Goal: Task Accomplishment & Management: Manage account settings

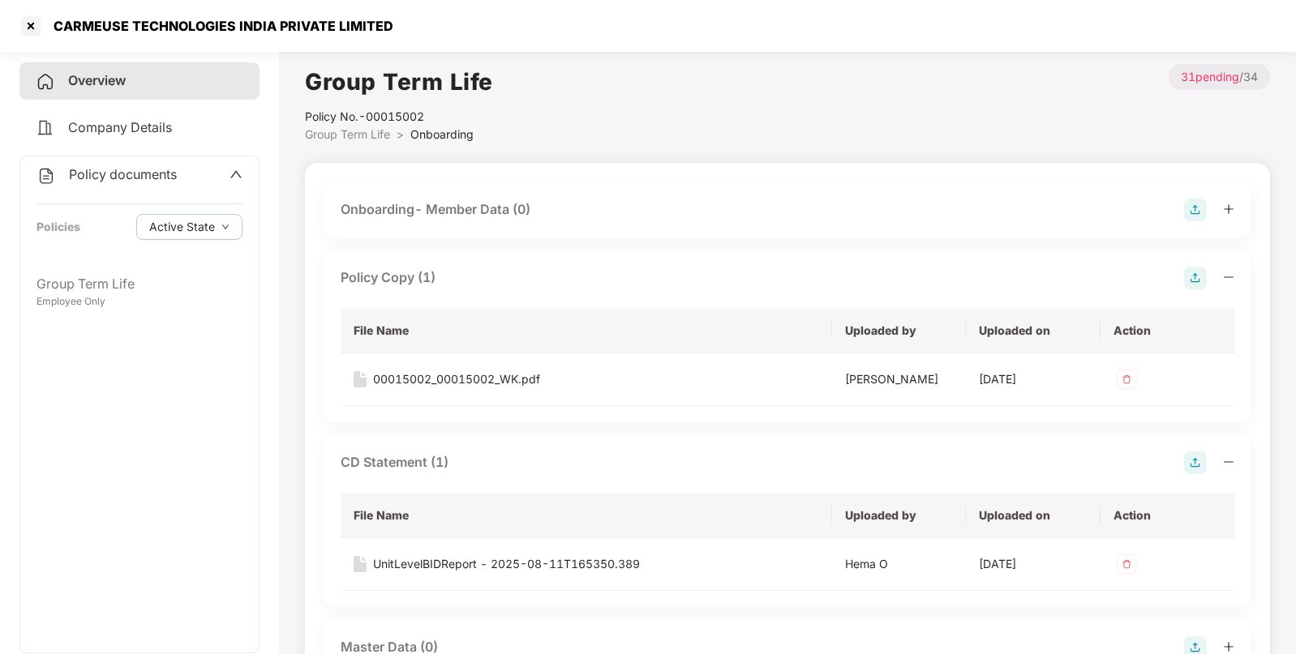
scroll to position [689, 0]
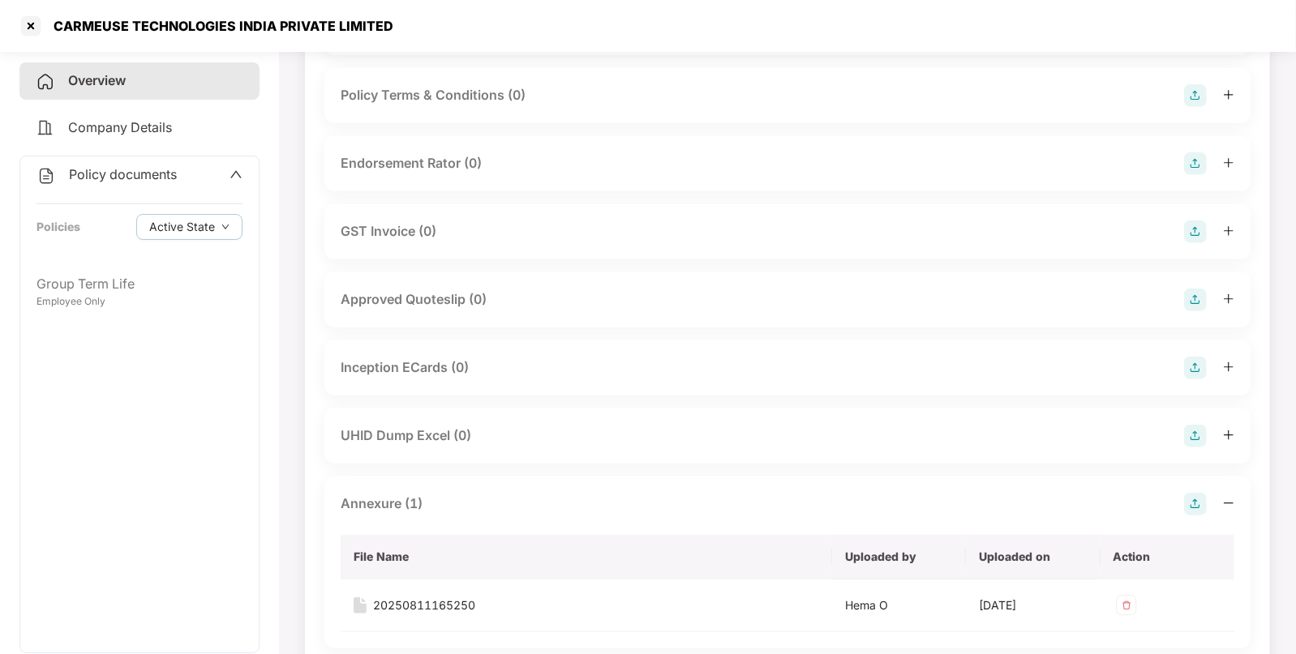
click at [112, 26] on div "CARMEUSE TECHNOLOGIES INDIA PRIVATE LIMITED" at bounding box center [219, 26] width 350 height 16
copy div "CARMEUSE TECHNOLOGIES INDIA PRIVATE LIMITED"
click at [28, 23] on div at bounding box center [31, 26] width 26 height 26
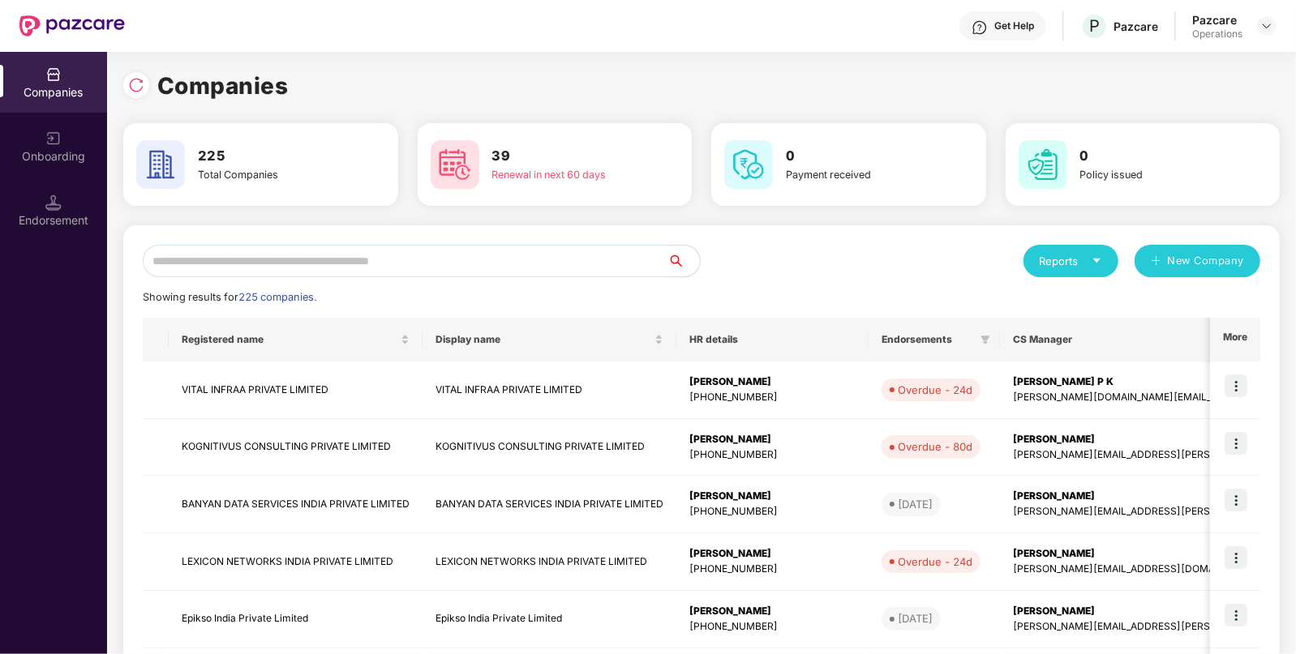
scroll to position [0, 0]
paste input "**********"
click at [358, 268] on input "text" at bounding box center [405, 261] width 525 height 32
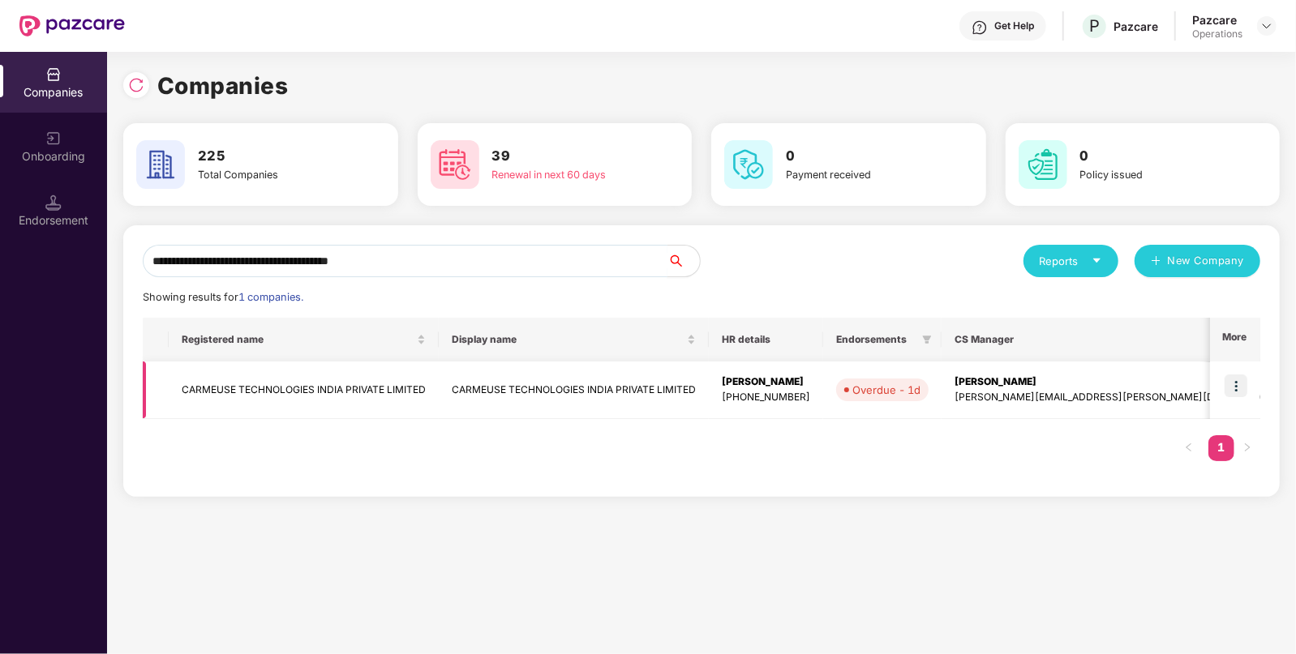
type input "**********"
click at [1237, 382] on img at bounding box center [1236, 386] width 23 height 23
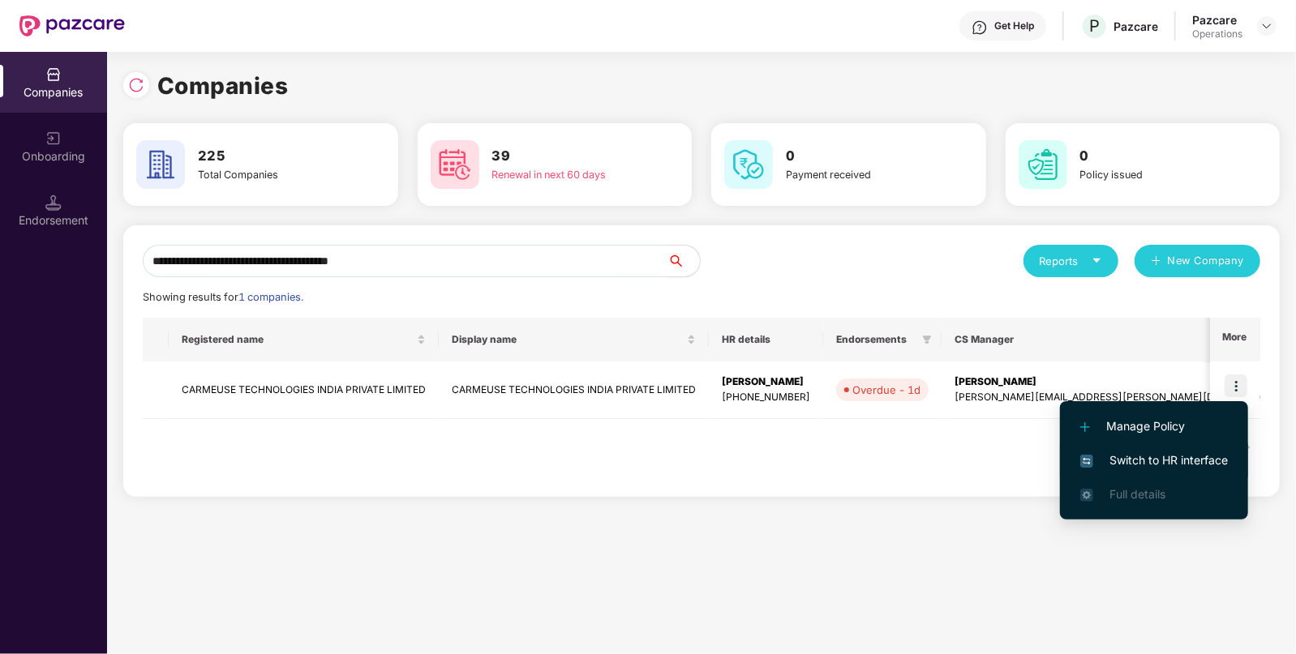
click at [1123, 464] on span "Switch to HR interface" at bounding box center [1154, 461] width 148 height 18
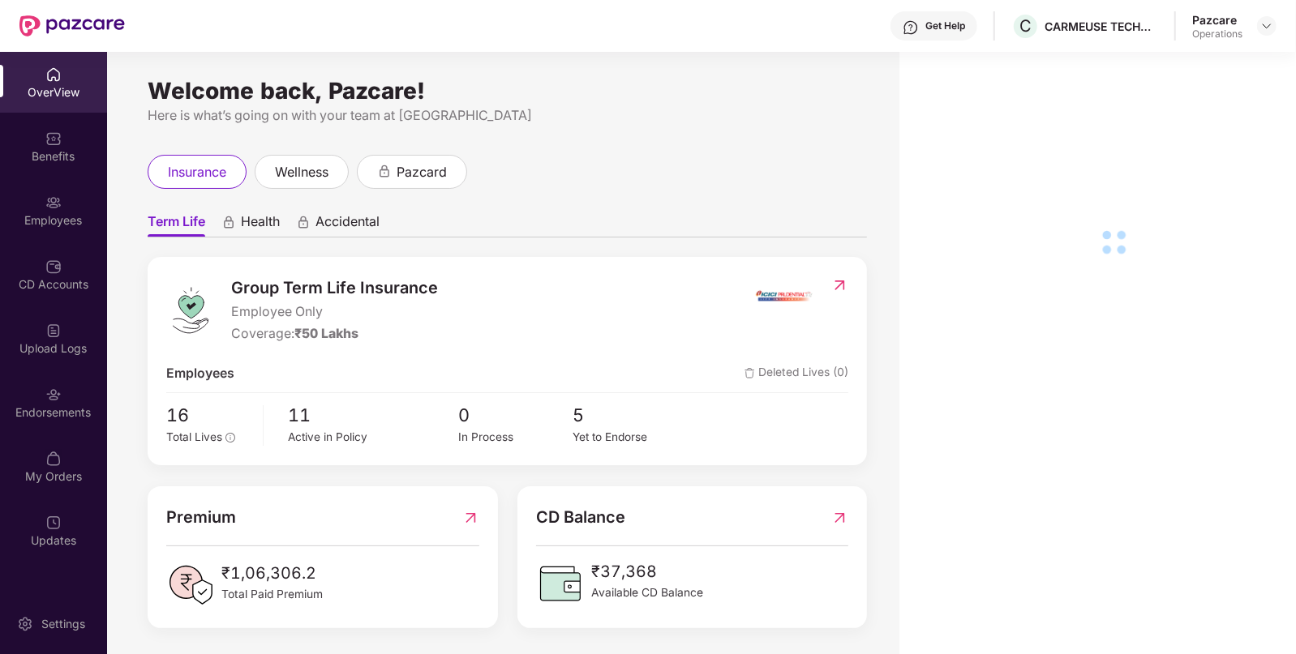
click at [62, 406] on div "Endorsements" at bounding box center [53, 413] width 107 height 16
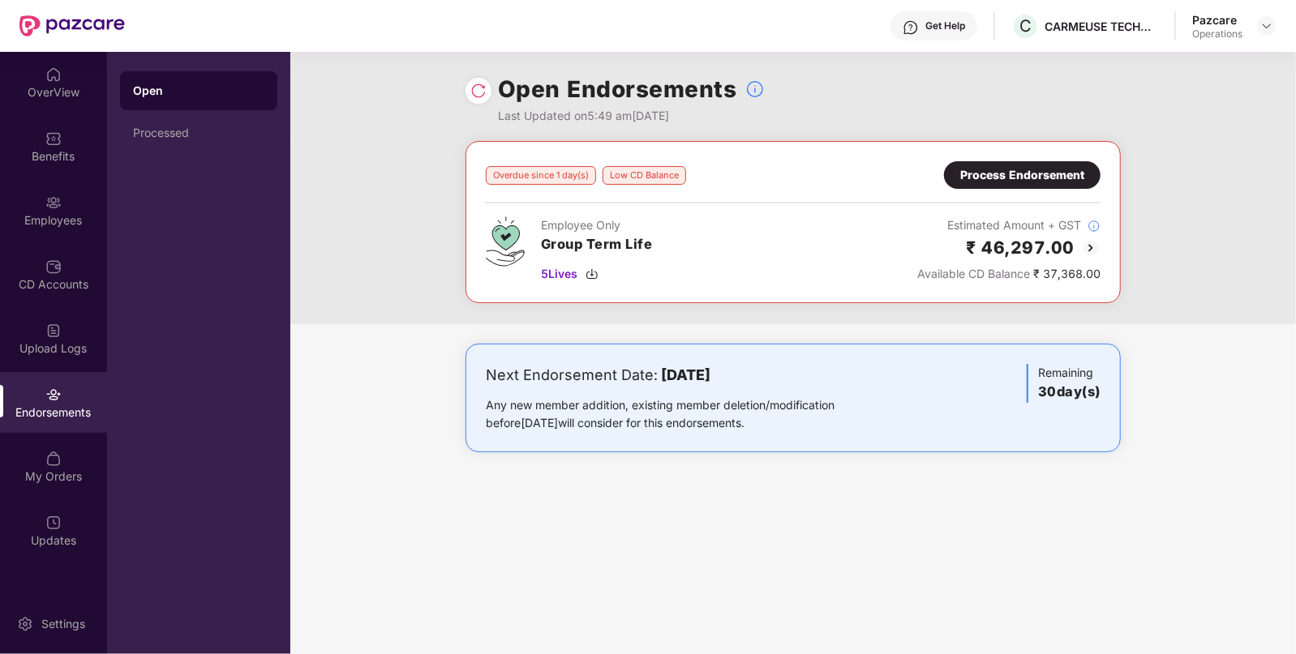
click at [1088, 245] on img at bounding box center [1090, 247] width 19 height 19
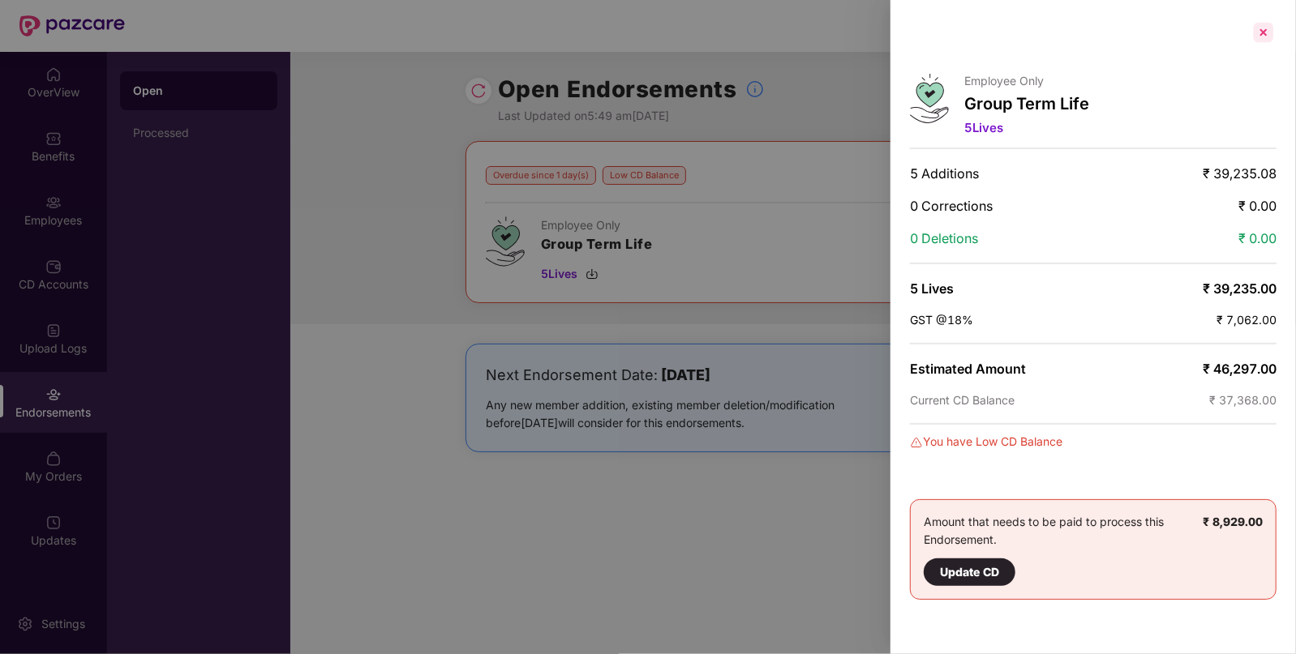
click at [1264, 31] on div at bounding box center [1264, 32] width 26 height 26
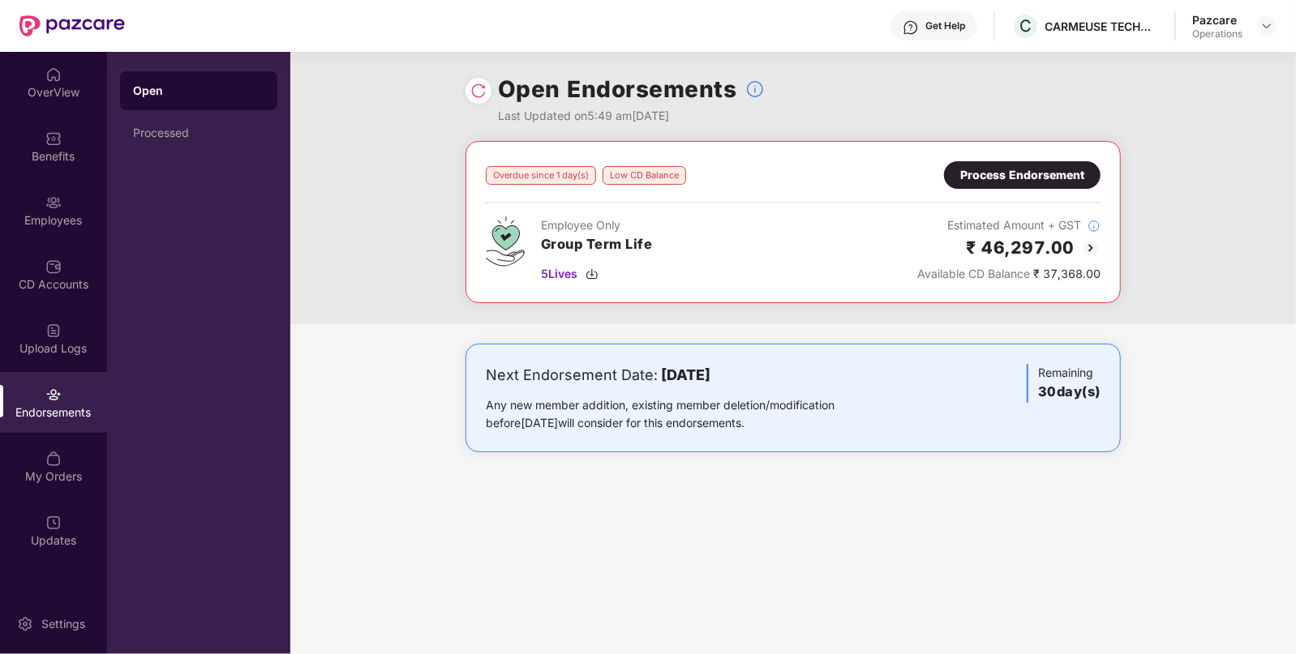
click at [1264, 31] on img at bounding box center [1266, 25] width 13 height 13
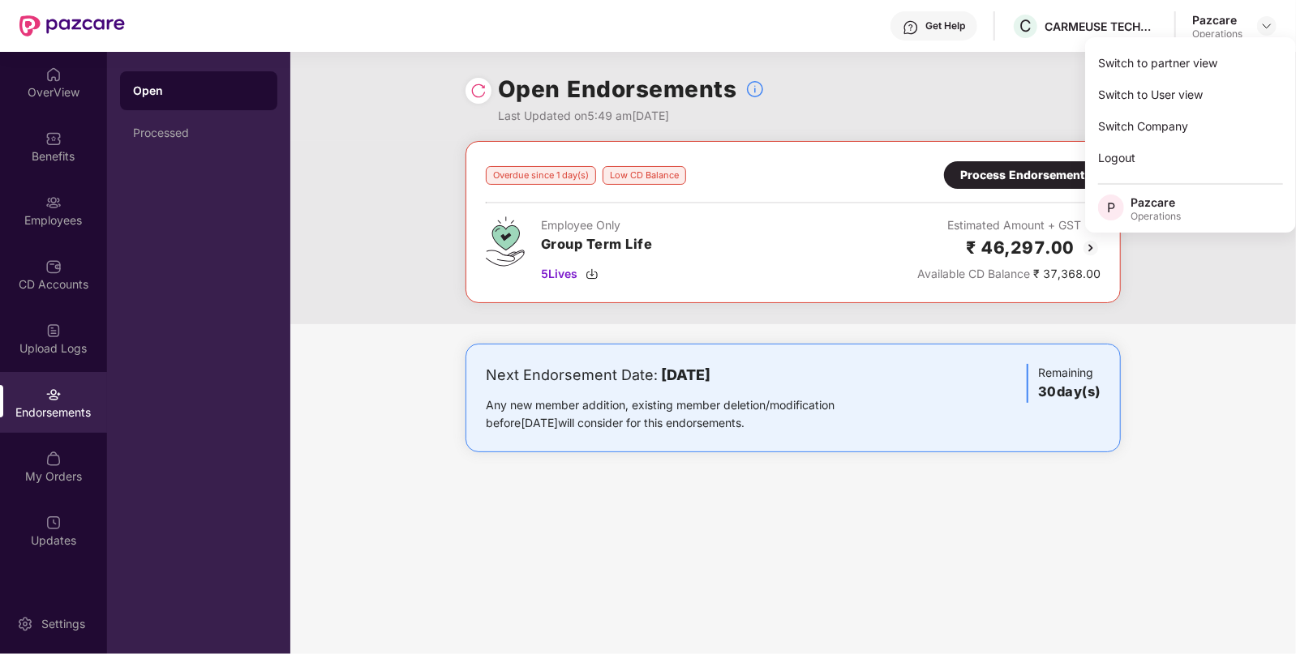
click at [641, 246] on h3 "Group Term Life" at bounding box center [597, 244] width 112 height 21
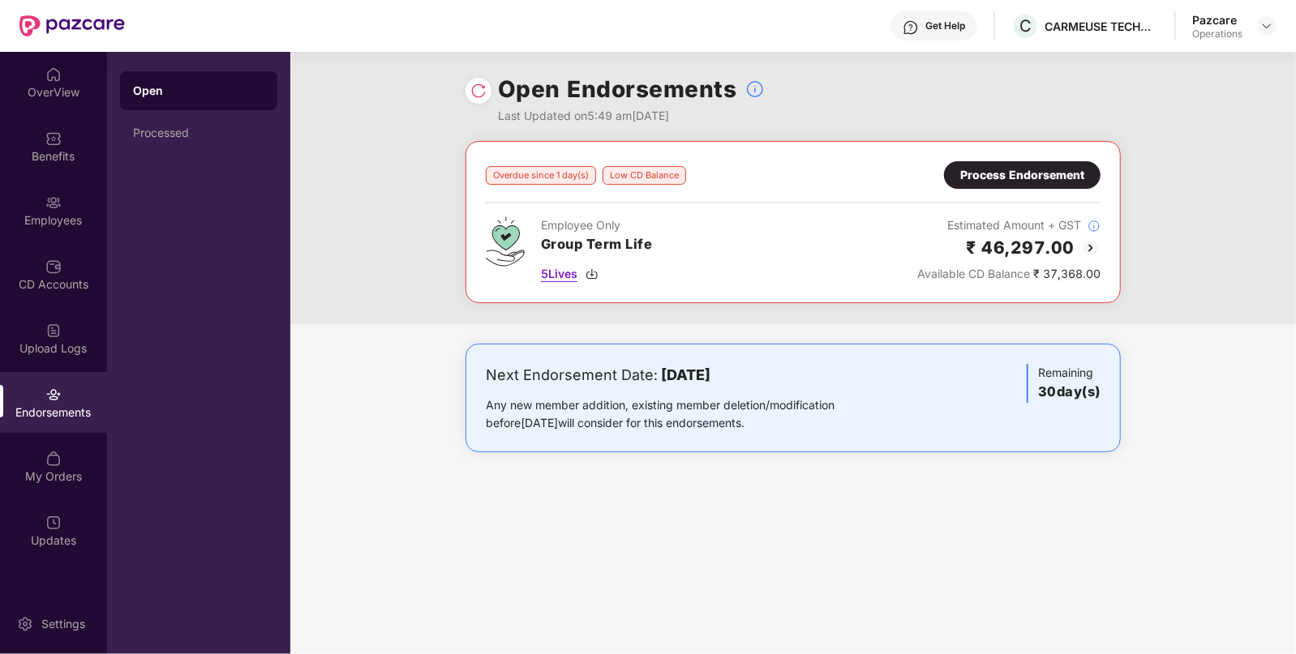
click at [595, 271] on img at bounding box center [592, 274] width 13 height 13
click at [1088, 247] on img at bounding box center [1090, 247] width 19 height 19
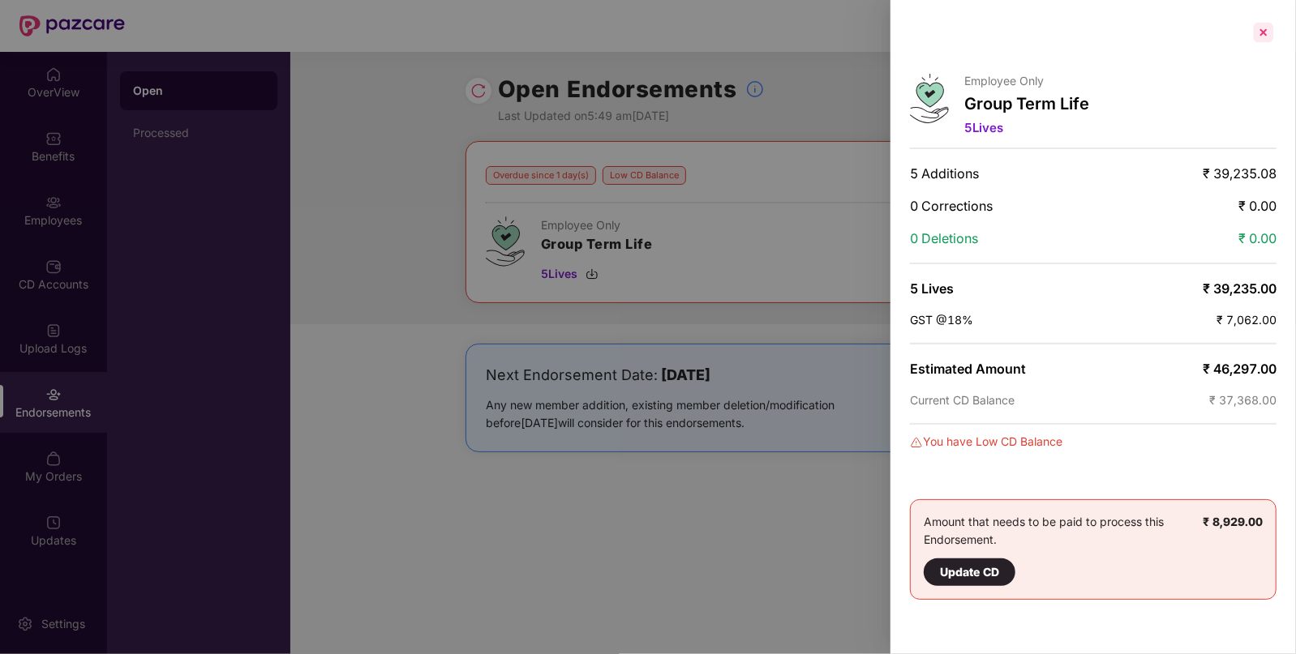
click at [1268, 32] on div at bounding box center [1264, 32] width 26 height 26
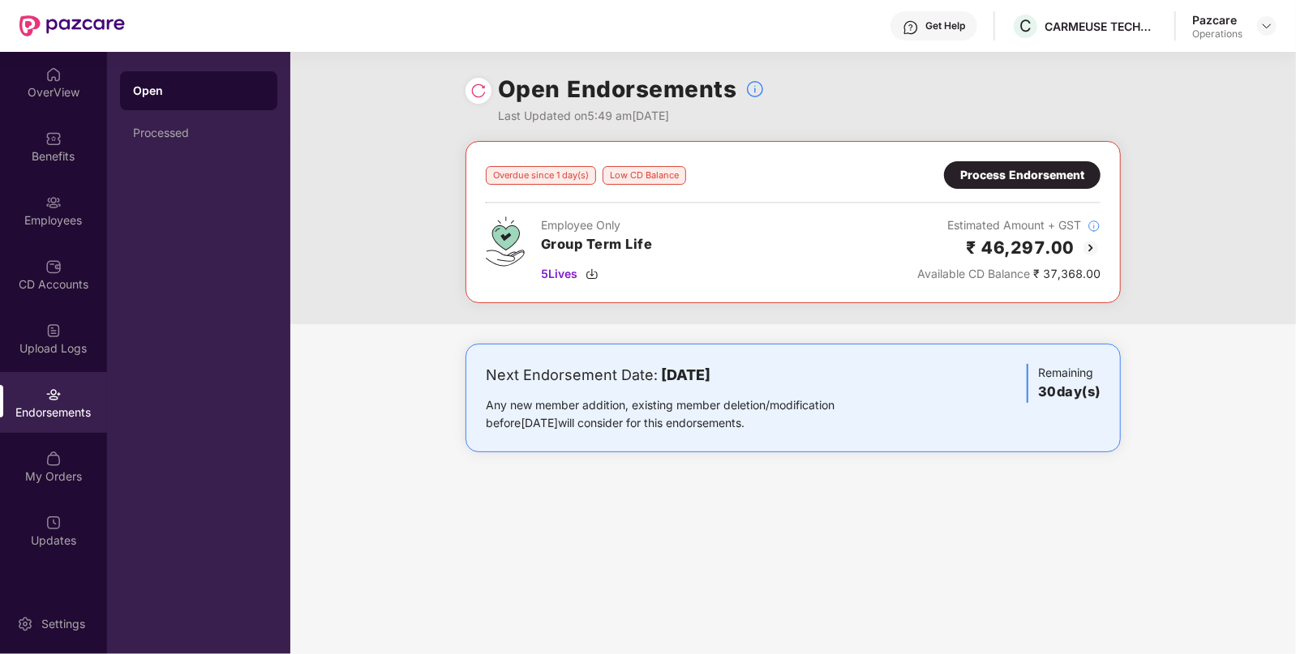
click at [1067, 168] on div "Process Endorsement" at bounding box center [1022, 175] width 124 height 18
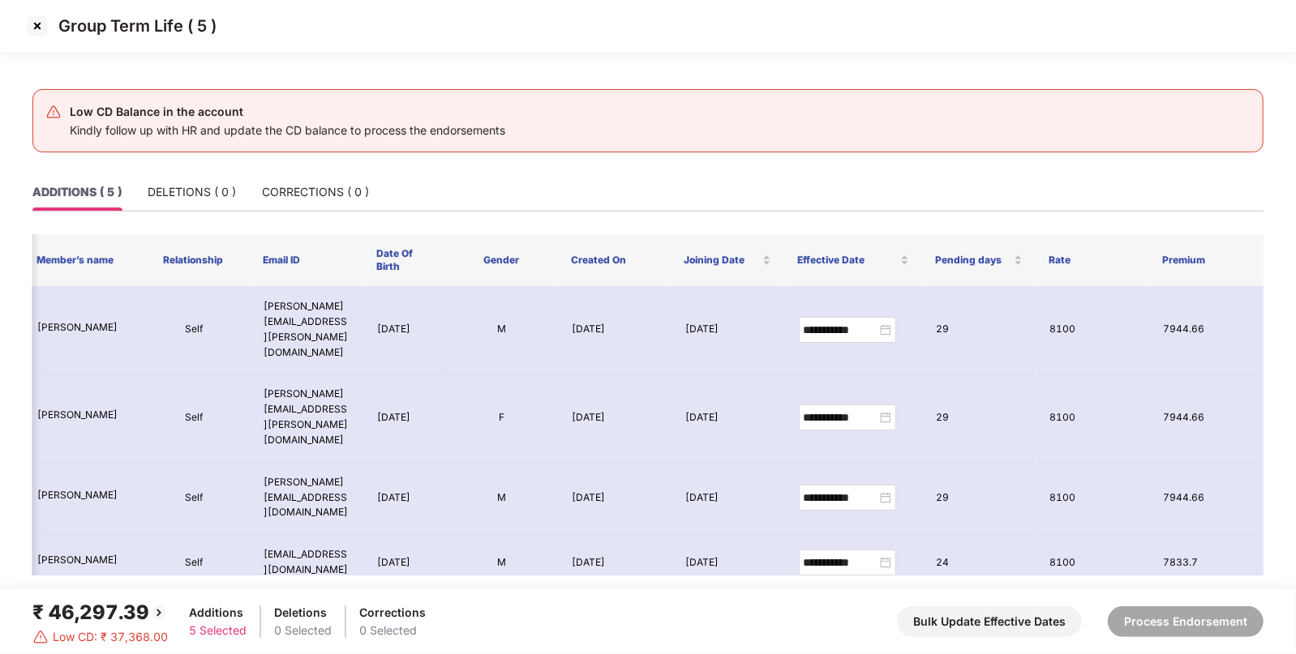
click at [282, 264] on th "Email ID" at bounding box center [307, 260] width 114 height 52
